Goal: Information Seeking & Learning: Learn about a topic

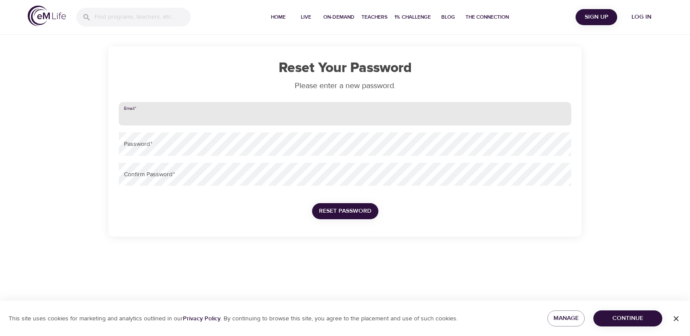
click at [233, 115] on input "email" at bounding box center [345, 113] width 453 height 23
drag, startPoint x: 199, startPoint y: 117, endPoint x: 52, endPoint y: 130, distance: 146.7
click at [51, 127] on div "Reset Your Password Please enter a new password. Email   * [DOMAIN_NAME][EMAIL_…" at bounding box center [345, 118] width 690 height 236
type input "[PERSON_NAME][EMAIL_ADDRESS][PERSON_NAME][DOMAIN_NAME]"
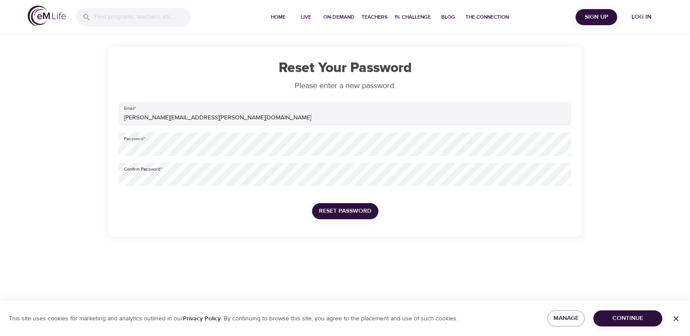
click at [320, 209] on span "Reset Password" at bounding box center [345, 211] width 52 height 11
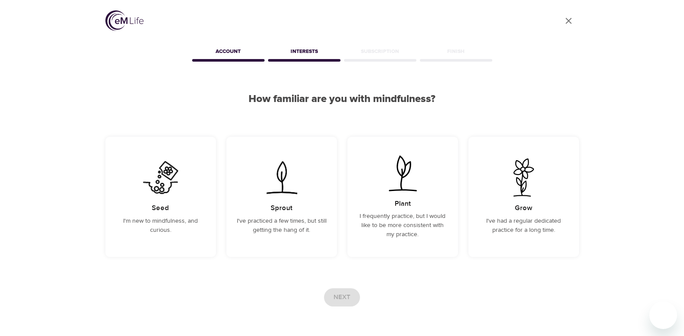
click at [571, 23] on icon "close" at bounding box center [568, 21] width 6 height 6
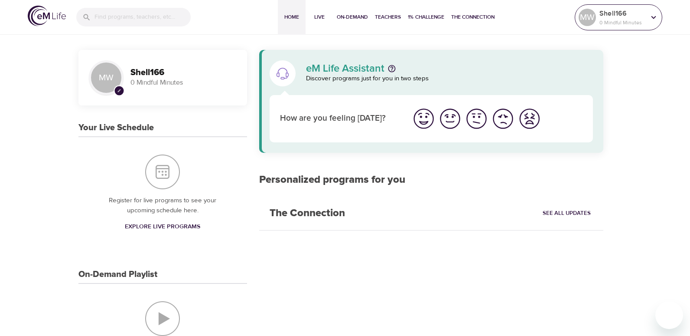
drag, startPoint x: 598, startPoint y: 19, endPoint x: 601, endPoint y: 23, distance: 4.8
click at [600, 19] on p "0 Mindful Minutes" at bounding box center [623, 23] width 46 height 8
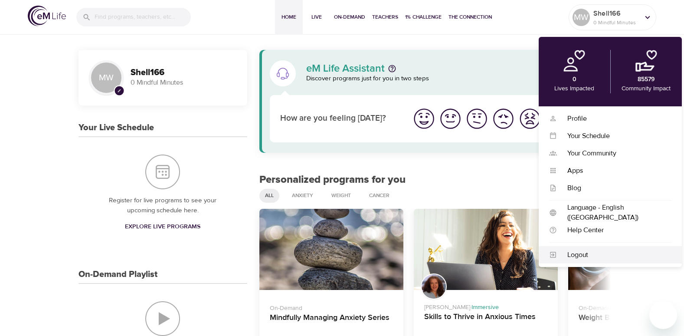
click at [579, 253] on div "Logout" at bounding box center [614, 255] width 114 height 10
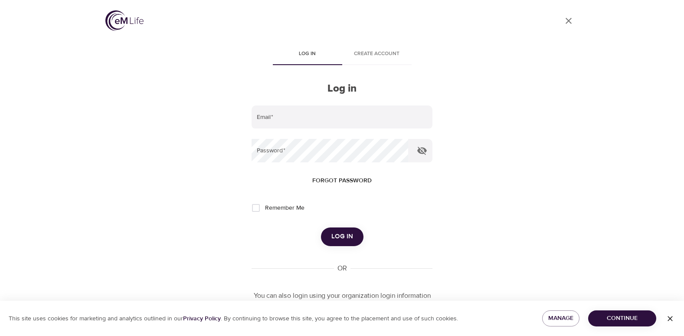
type input "michelle.wilson@amexgbt.com"
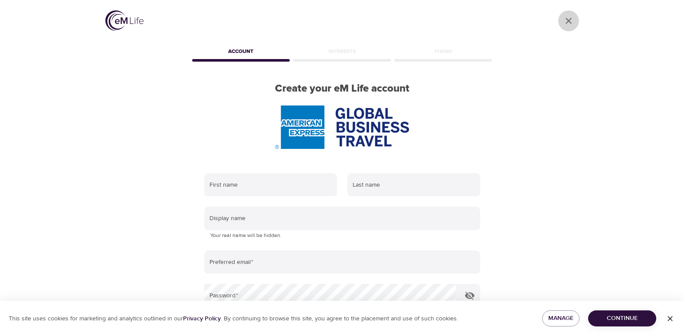
click at [570, 23] on icon "User Profile" at bounding box center [568, 21] width 10 height 10
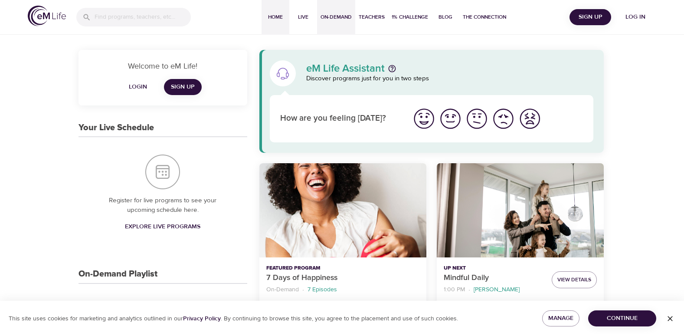
click at [340, 15] on span "On-Demand" at bounding box center [335, 17] width 31 height 9
select select "recent"
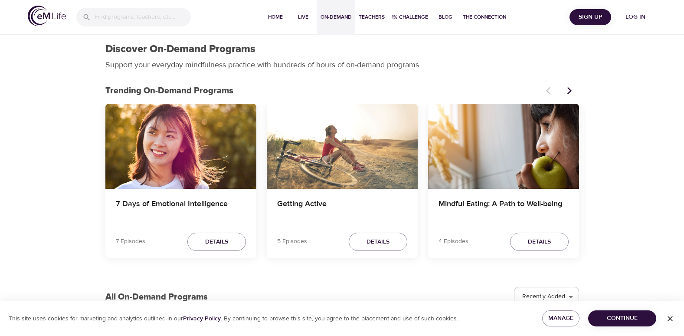
click at [568, 91] on icon "Next items" at bounding box center [569, 90] width 9 height 9
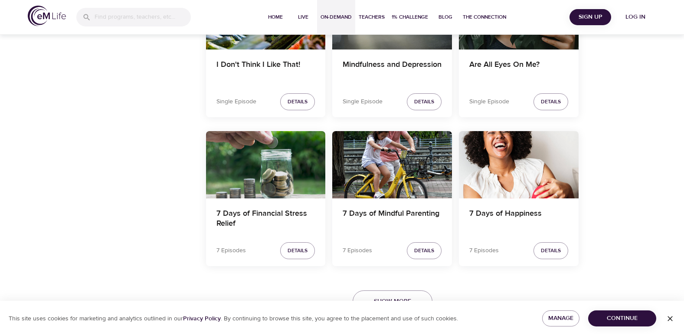
scroll to position [1523, 0]
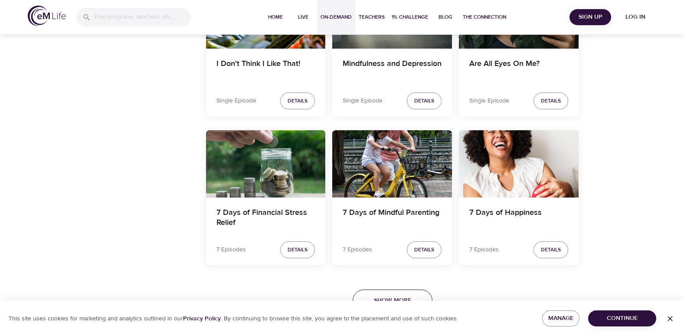
click at [396, 294] on button "Show More" at bounding box center [393, 300] width 80 height 22
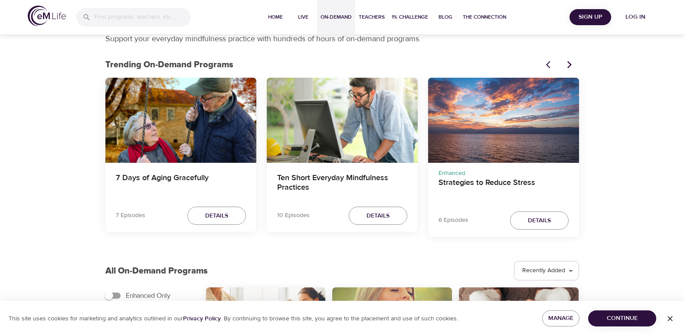
scroll to position [0, 0]
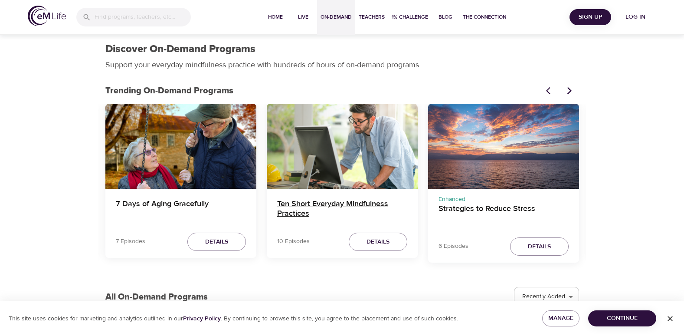
click at [297, 200] on h4 "Ten Short Everyday Mindfulness Practices" at bounding box center [342, 209] width 130 height 21
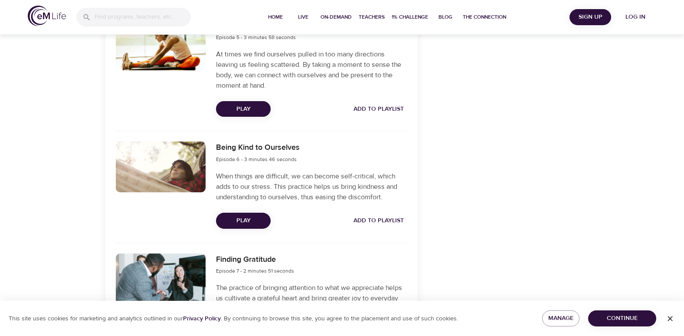
scroll to position [781, 0]
